Goal: Transaction & Acquisition: Register for event/course

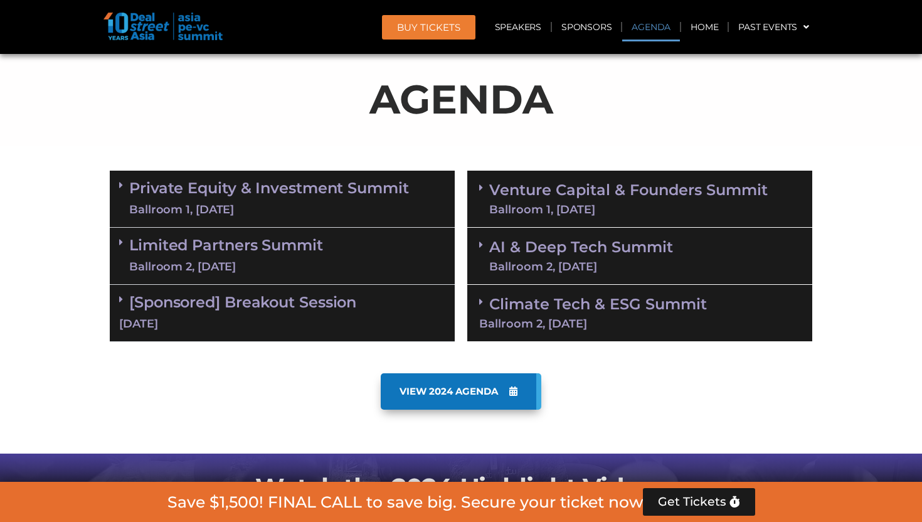
scroll to position [663, 0]
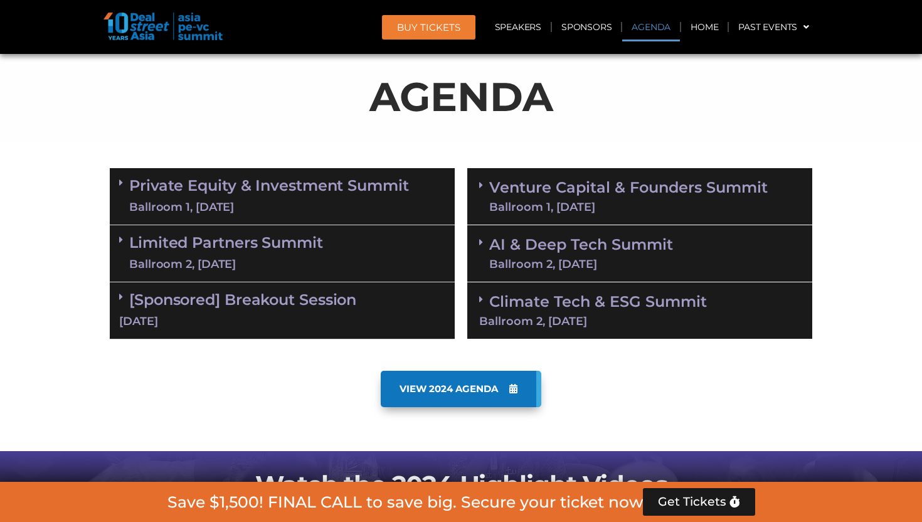
click at [494, 390] on span "VIEW 2024 AGENDA" at bounding box center [449, 388] width 99 height 11
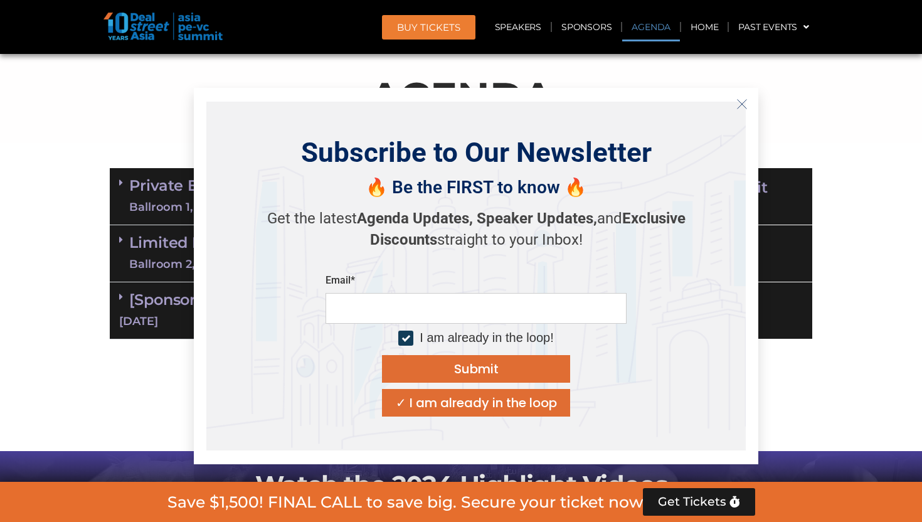
click at [440, 35] on link "BUY Tickets" at bounding box center [428, 27] width 93 height 24
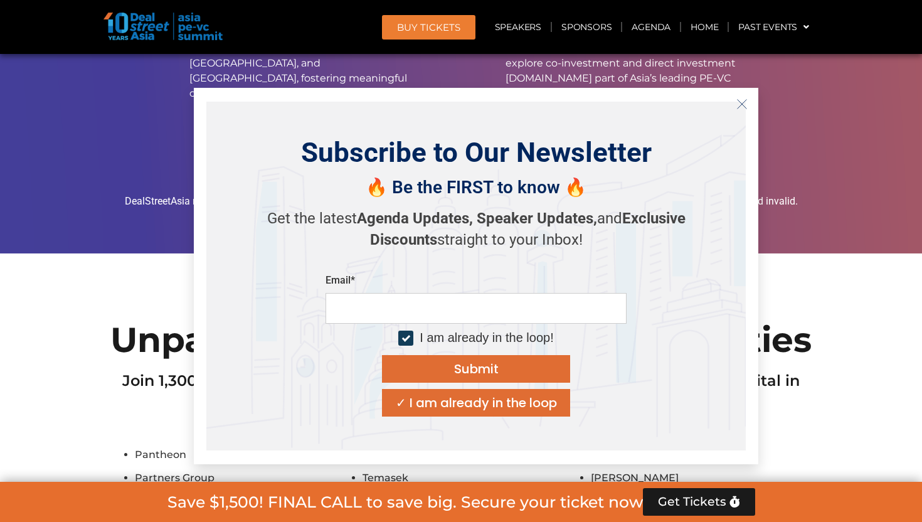
scroll to position [10910, 0]
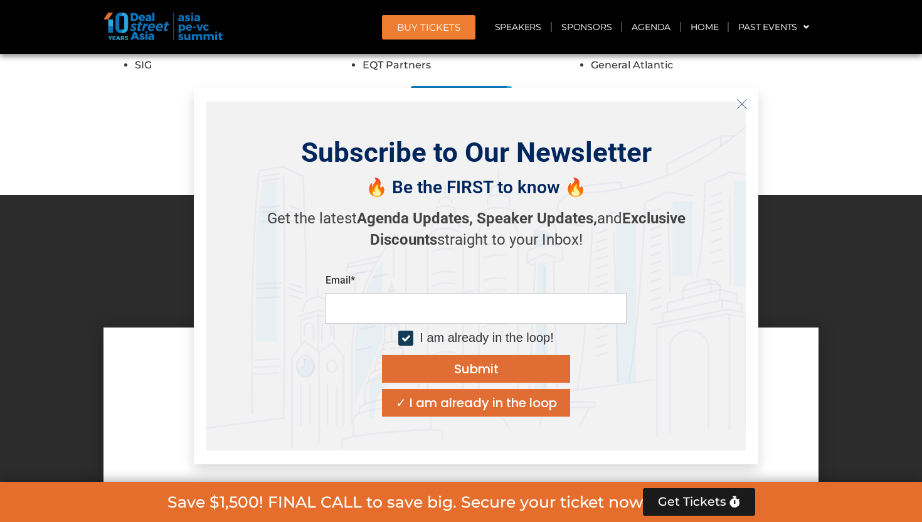
click at [744, 108] on icon "Close" at bounding box center [742, 104] width 11 height 11
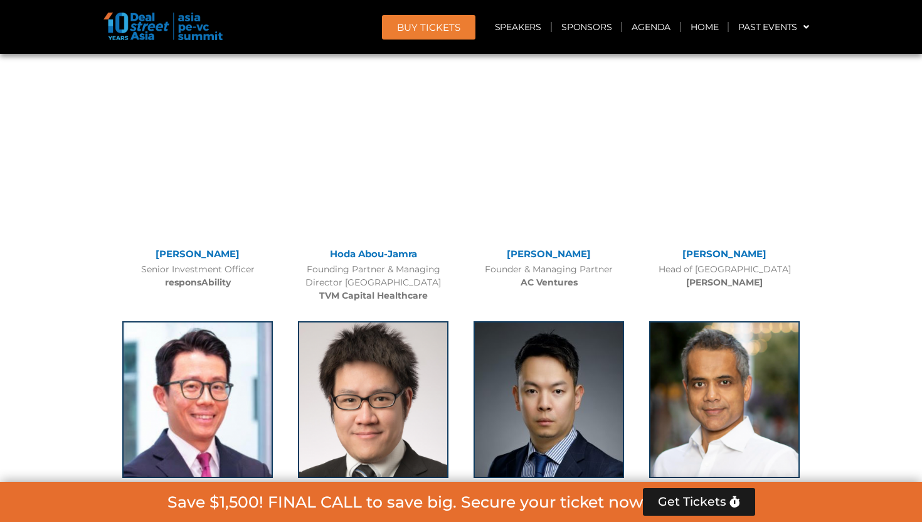
scroll to position [4529, 0]
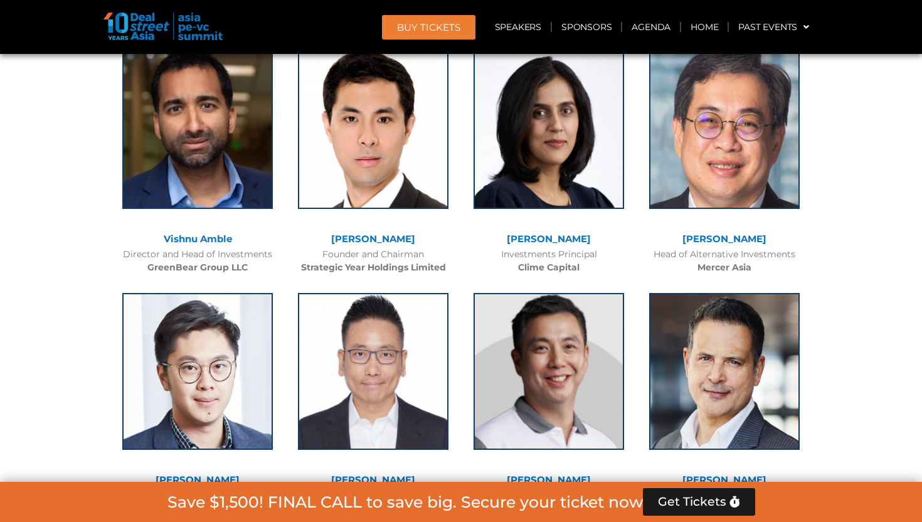
click at [205, 22] on img at bounding box center [163, 27] width 119 height 28
click at [447, 19] on link "BUY Tickets" at bounding box center [428, 27] width 93 height 24
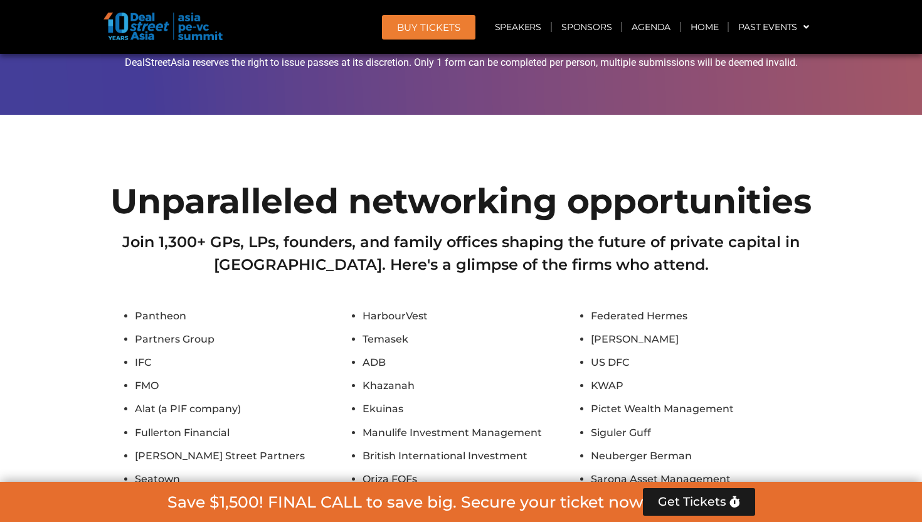
scroll to position [10910, 0]
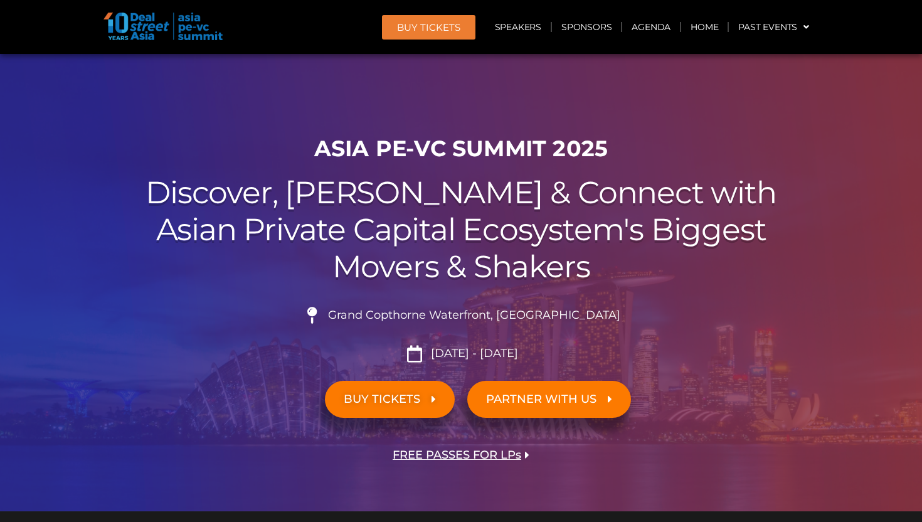
click at [406, 394] on span "BUY TICKETS" at bounding box center [382, 399] width 77 height 12
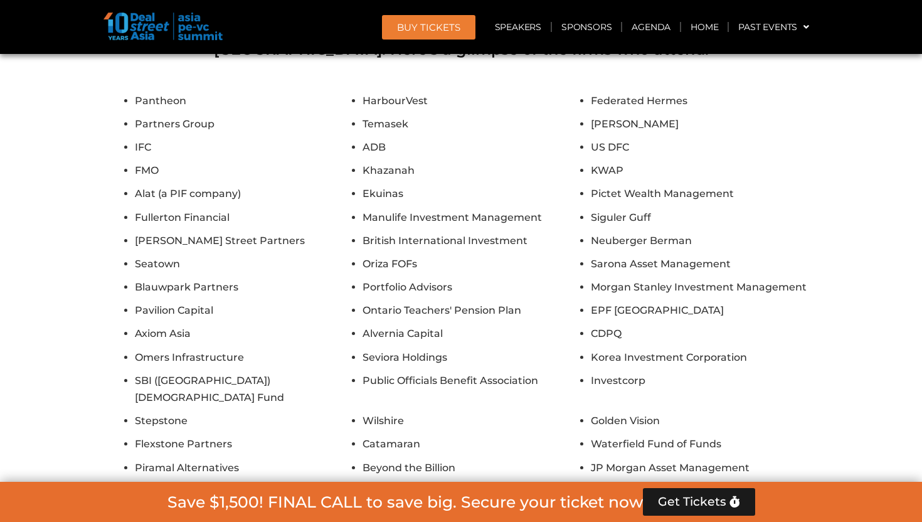
scroll to position [10910, 0]
